Goal: Task Accomplishment & Management: Use online tool/utility

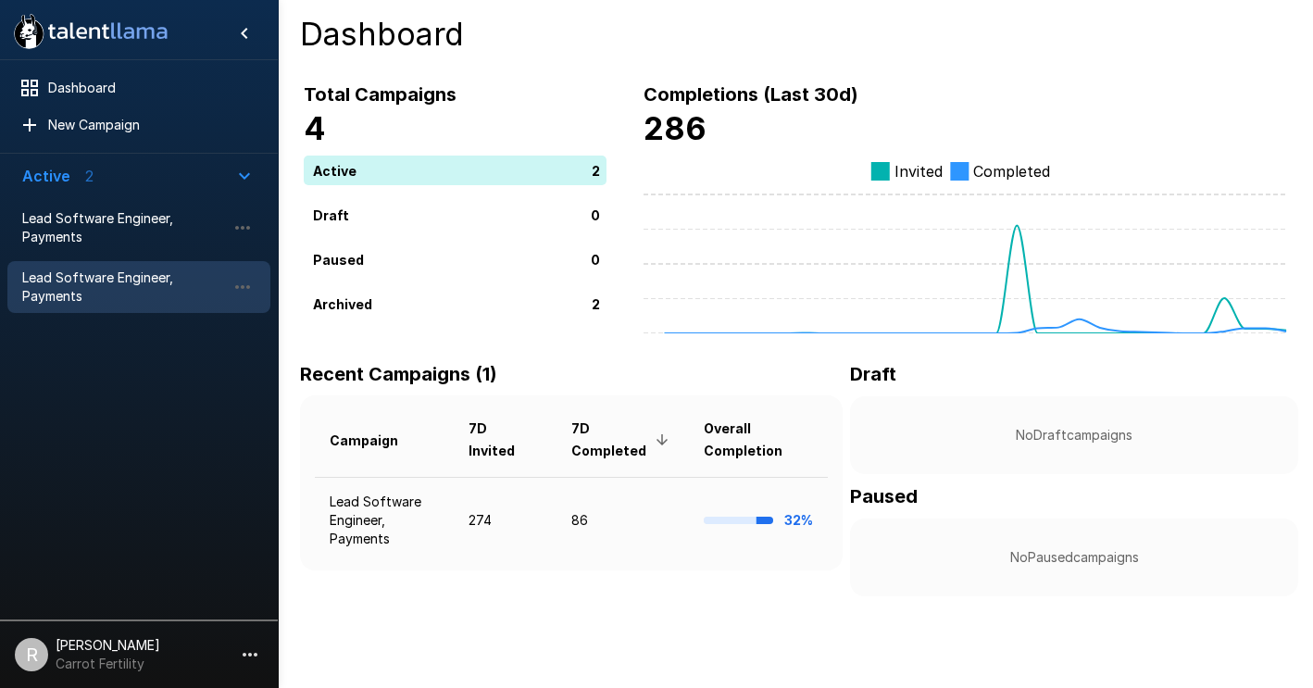
click at [102, 288] on span "Lead Software Engineer, Payments" at bounding box center [124, 287] width 204 height 37
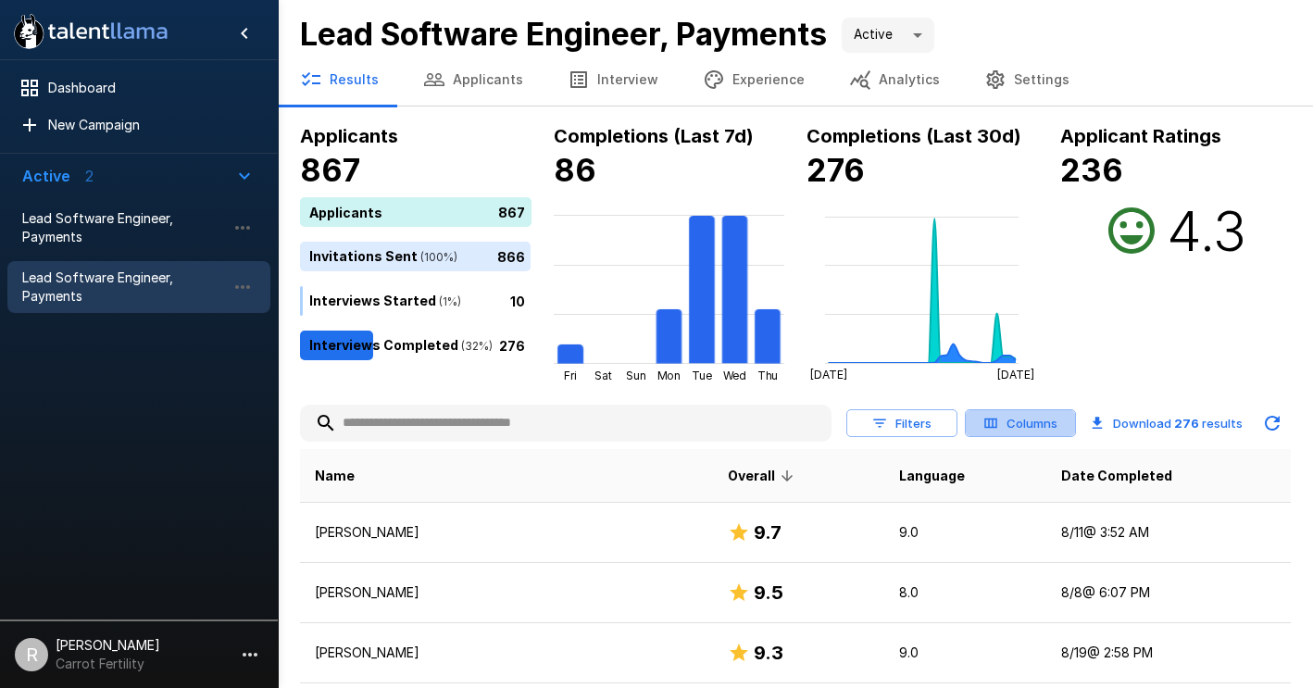
click at [1052, 426] on button "Columns" at bounding box center [1020, 423] width 111 height 29
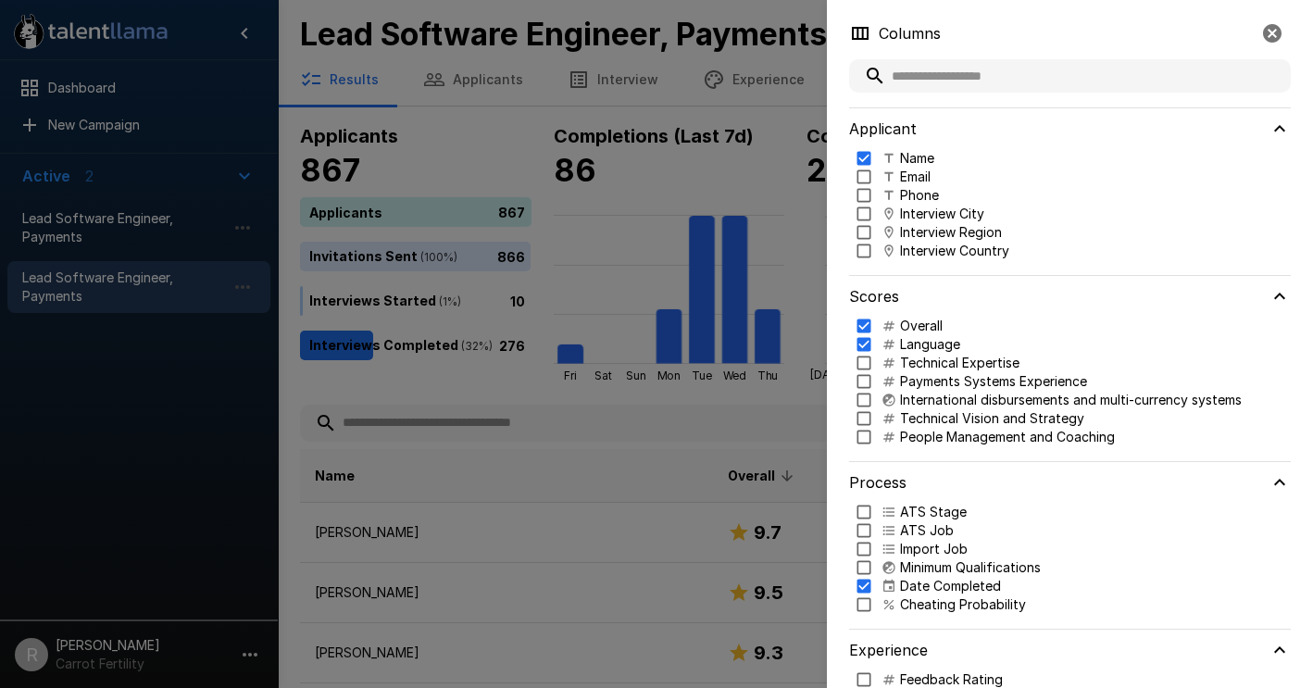
scroll to position [68, 0]
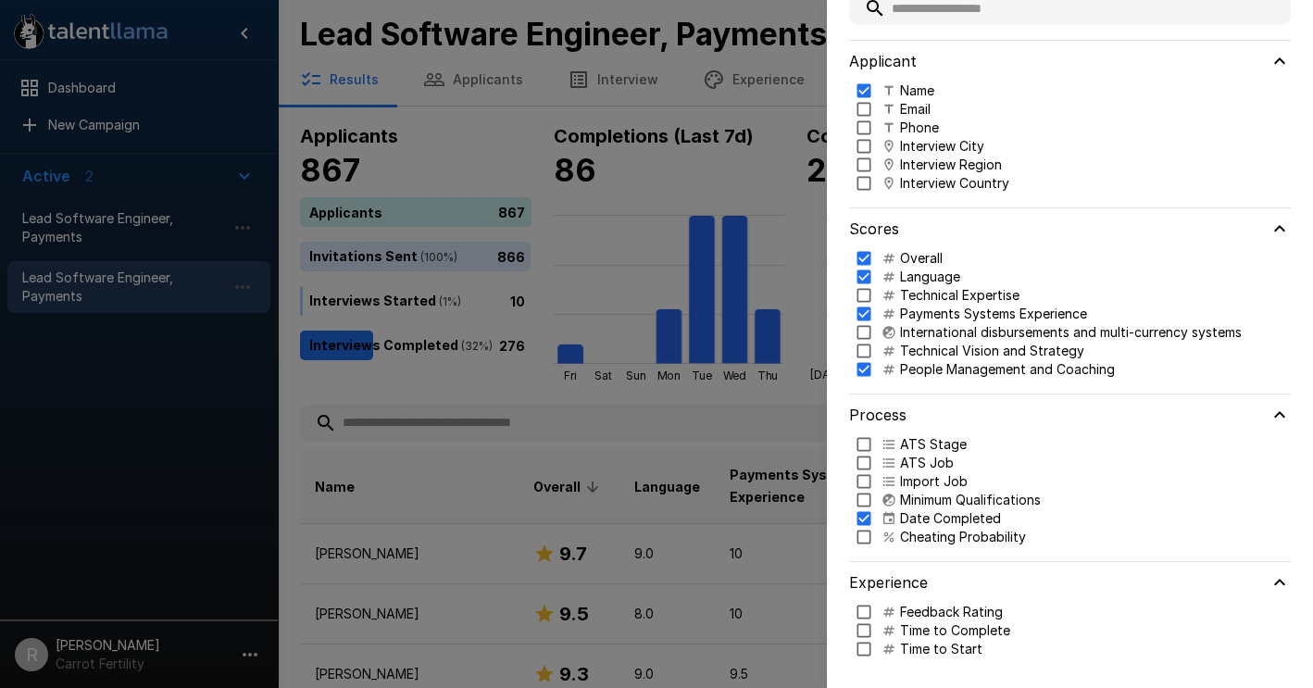
click at [785, 286] on div at bounding box center [656, 344] width 1313 height 688
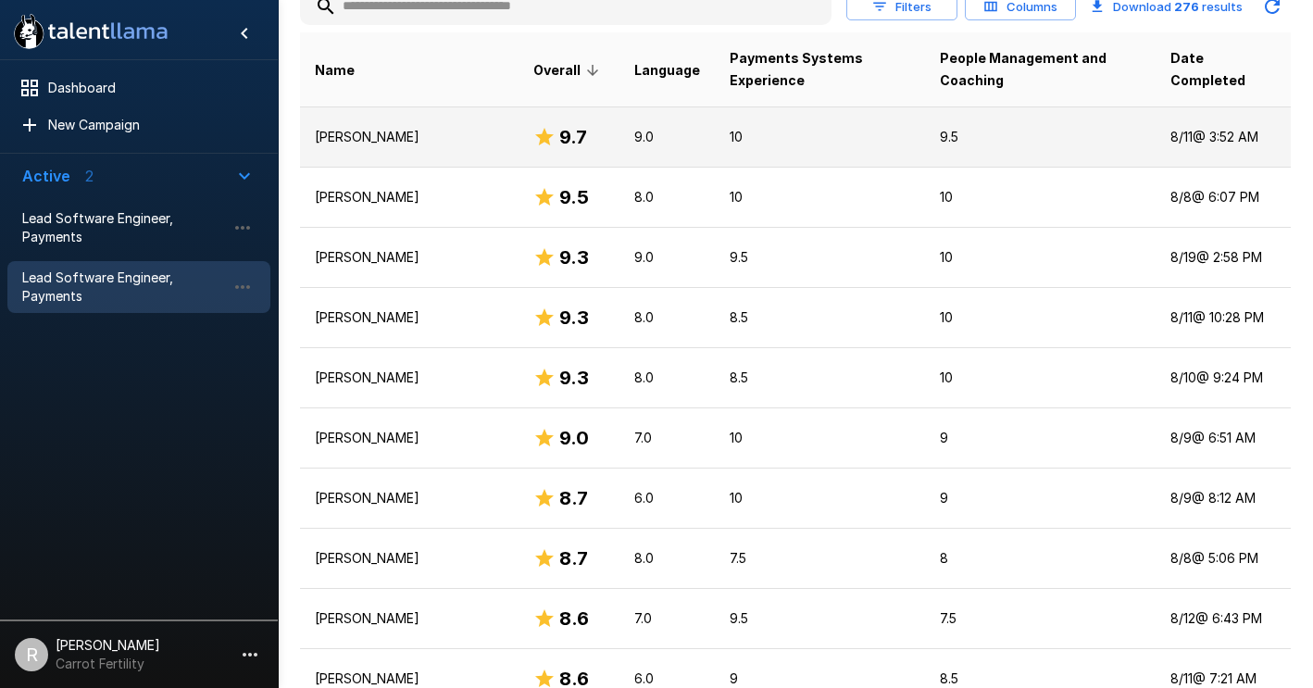
scroll to position [418, 0]
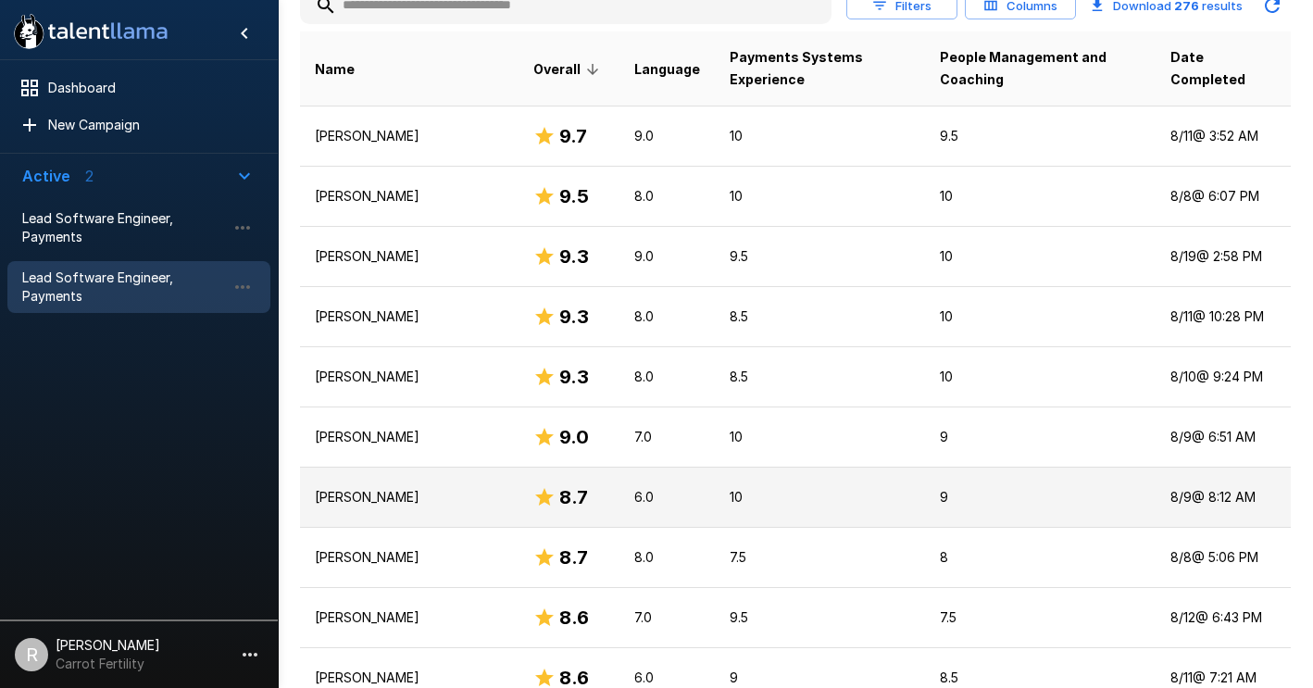
click at [350, 498] on p "[PERSON_NAME]" at bounding box center [409, 497] width 189 height 19
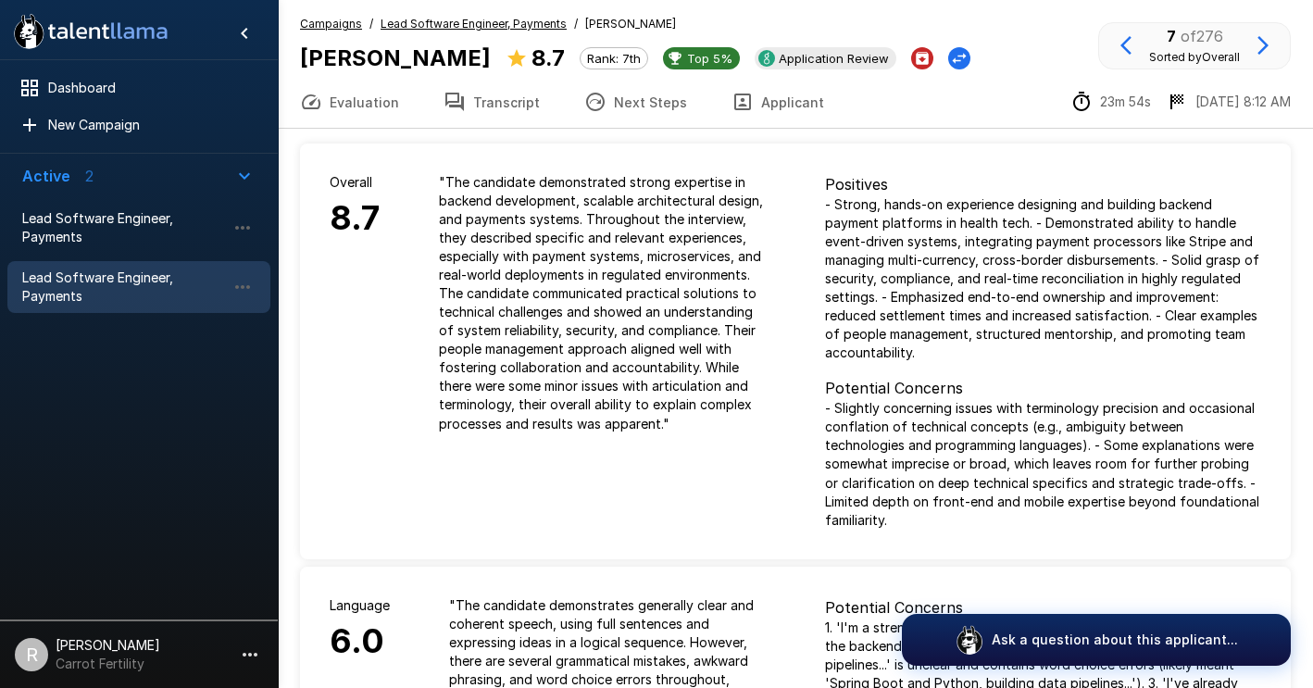
click at [504, 107] on button "Transcript" at bounding box center [491, 102] width 141 height 52
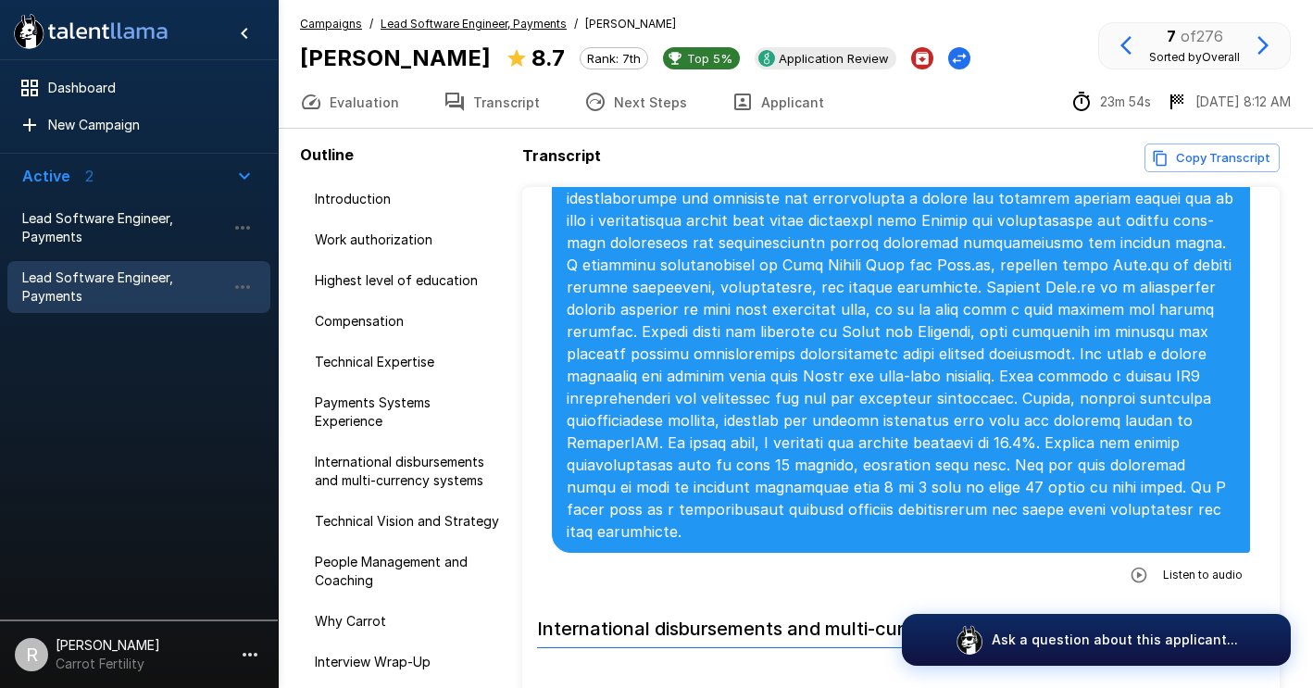
scroll to position [2532, 0]
click at [1142, 567] on icon "button" at bounding box center [1139, 575] width 16 height 16
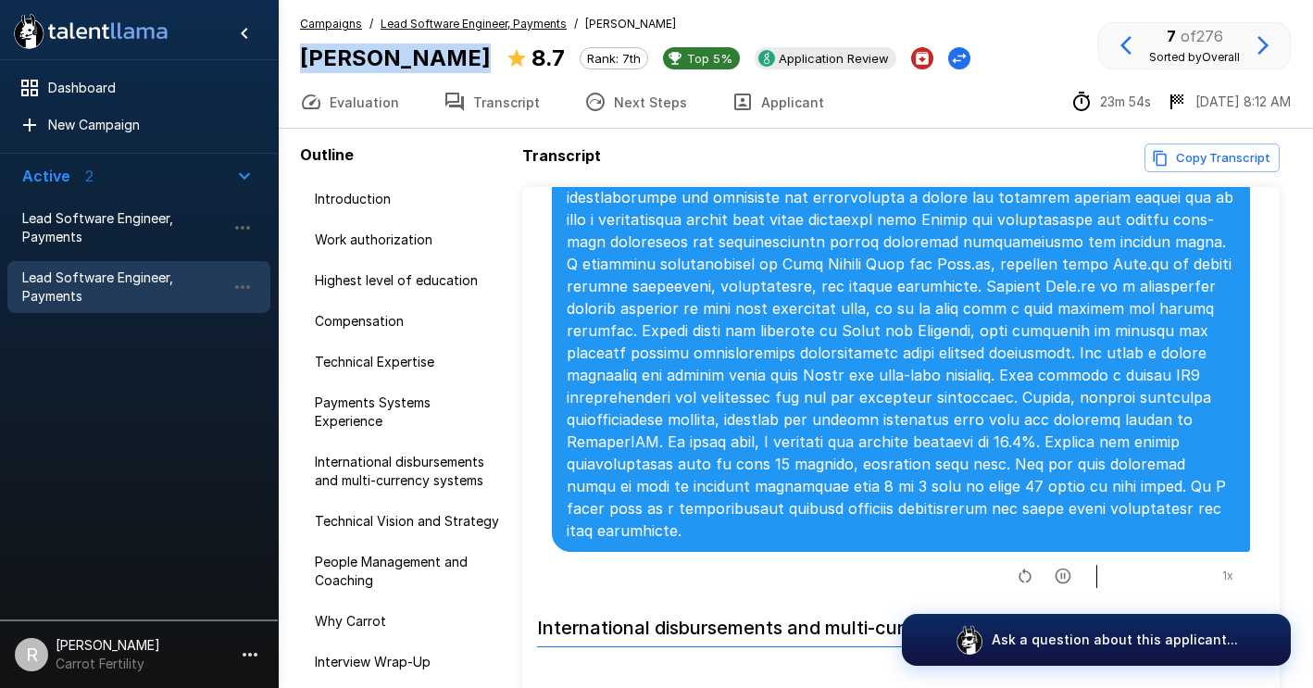
drag, startPoint x: 303, startPoint y: 60, endPoint x: 457, endPoint y: 68, distance: 153.9
click at [457, 68] on div "[PERSON_NAME] 8.7 Rank: 7th Top 5% Application Review" at bounding box center [635, 58] width 671 height 35
click at [389, 290] on div "Highest level of education" at bounding box center [407, 280] width 215 height 33
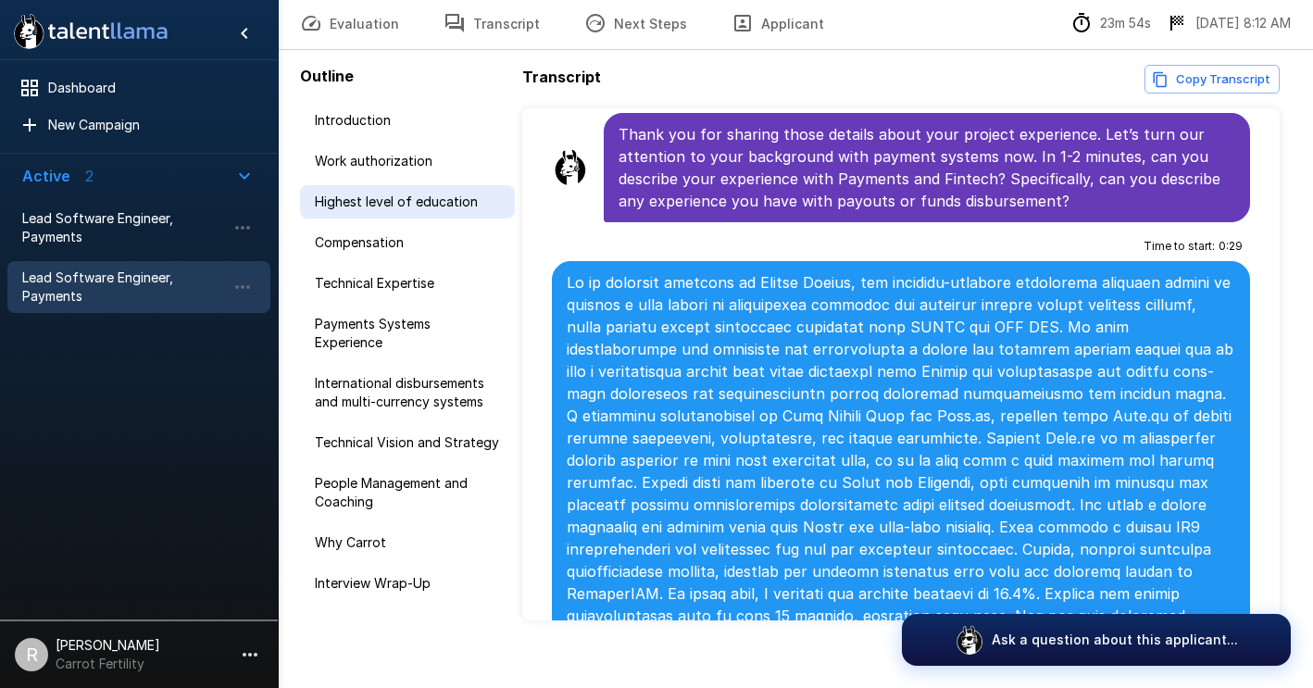
scroll to position [100, 0]
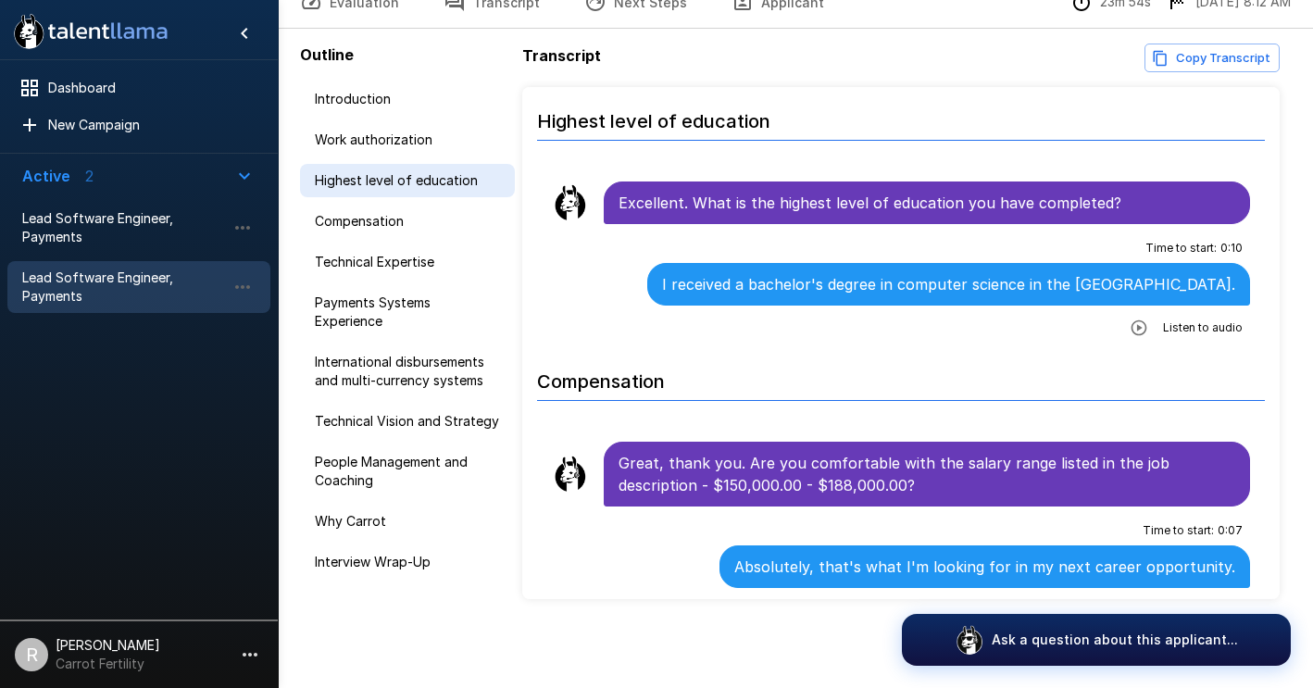
scroll to position [563, 0]
